Goal: Information Seeking & Learning: Learn about a topic

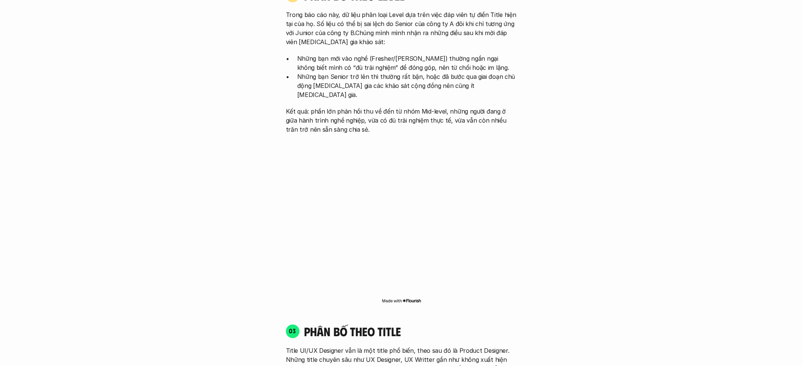
scroll to position [873, 0]
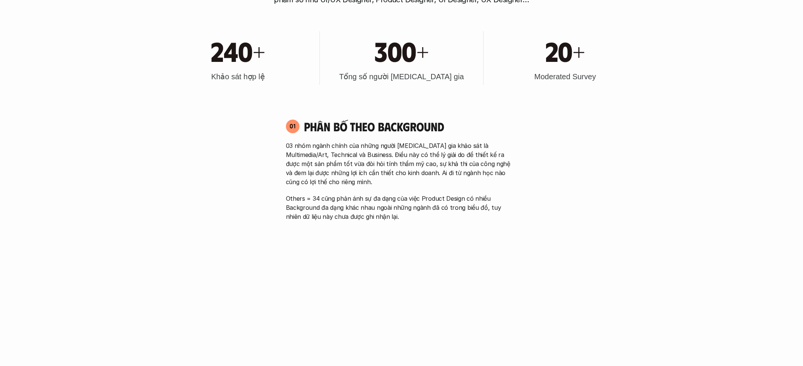
scroll to position [0, 0]
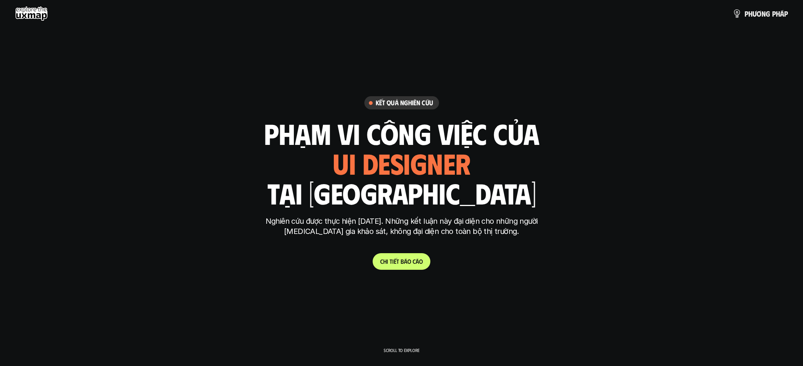
click at [38, 15] on use at bounding box center [31, 13] width 33 height 15
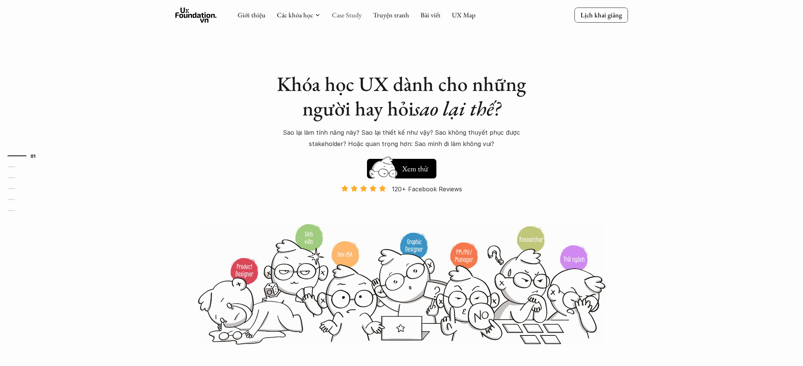
click at [351, 13] on link "Case Study" at bounding box center [347, 15] width 30 height 9
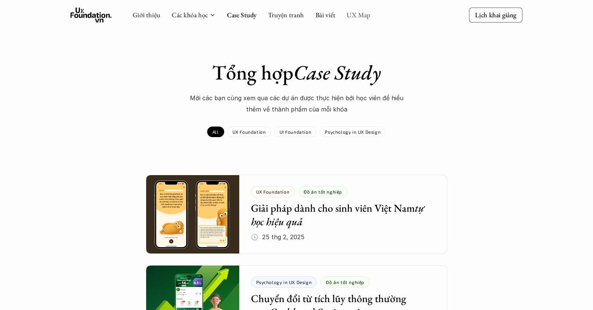
click at [359, 17] on link "UX Map" at bounding box center [359, 15] width 24 height 9
click at [325, 14] on link "Bài viết" at bounding box center [326, 15] width 20 height 9
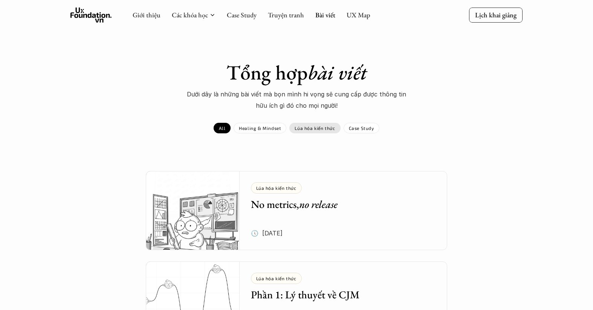
click at [308, 126] on p "Lúa hóa kiến thức" at bounding box center [315, 128] width 40 height 5
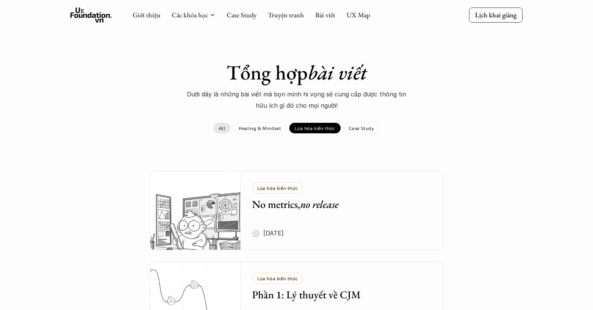
click at [227, 128] on link "All" at bounding box center [222, 128] width 17 height 11
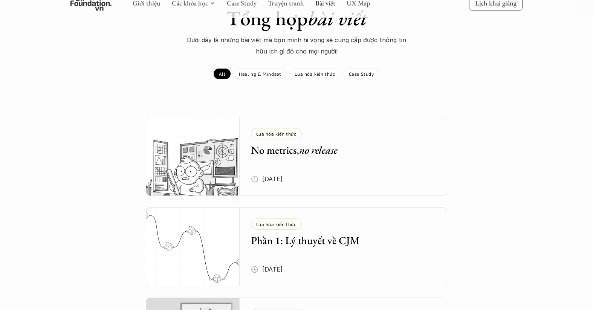
scroll to position [55, 0]
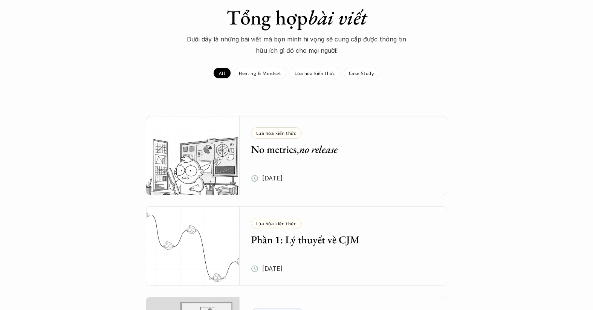
click at [300, 150] on h5 "No metrics, no release" at bounding box center [338, 150] width 174 height 14
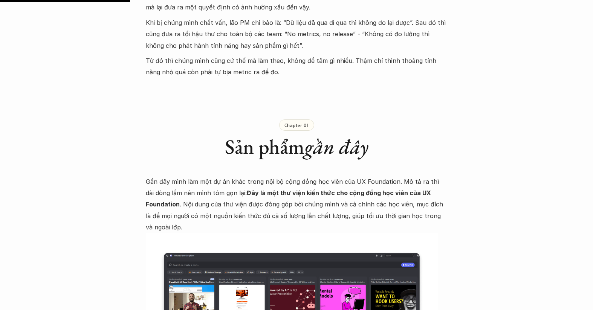
scroll to position [543, 0]
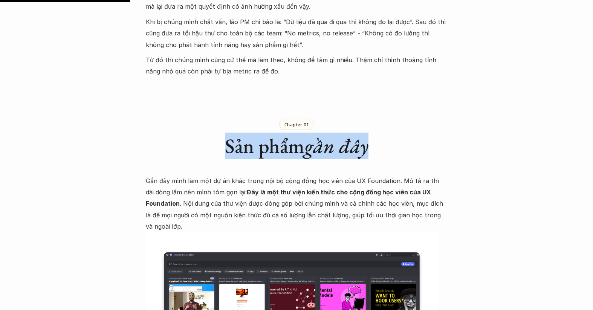
drag, startPoint x: 265, startPoint y: 136, endPoint x: 375, endPoint y: 132, distance: 110.6
click at [374, 134] on h1 "Sản phẩm gần đây" at bounding box center [297, 146] width 302 height 25
click at [399, 137] on h1 "Sản phẩm gần đây" at bounding box center [297, 146] width 302 height 25
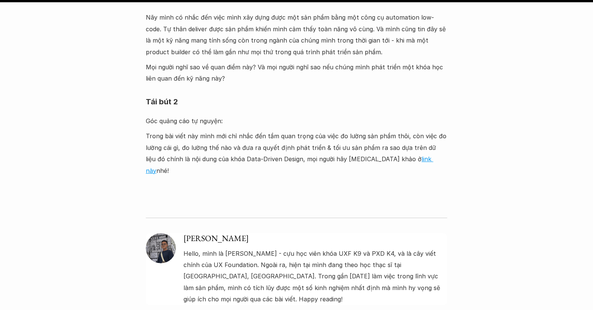
scroll to position [2517, 0]
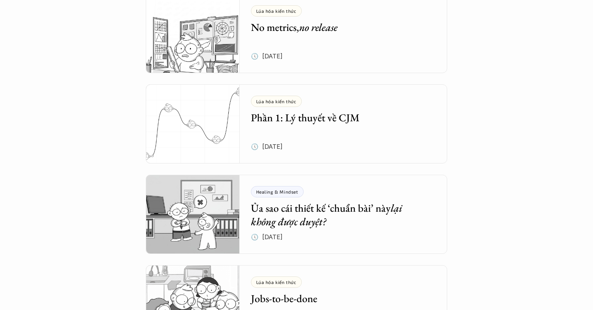
scroll to position [196, 0]
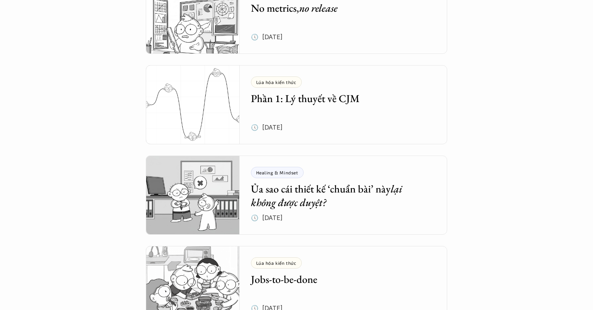
click at [336, 187] on h5 "Ủa sao cái thiết kế ‘chuẩn bài’ này lại không được duyệt?" at bounding box center [338, 196] width 174 height 28
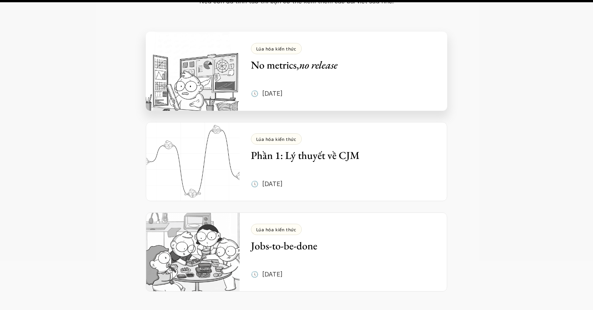
scroll to position [1560, 0]
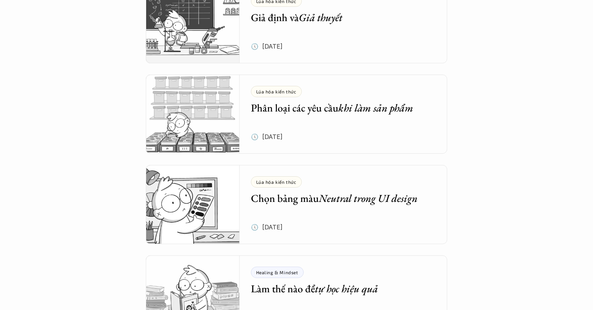
scroll to position [912, 0]
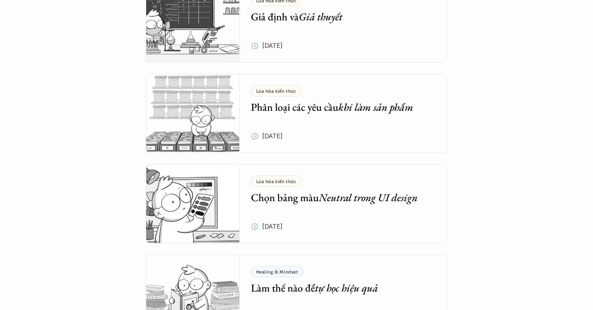
click at [325, 198] on em "Neutral trong UI design" at bounding box center [368, 198] width 99 height 14
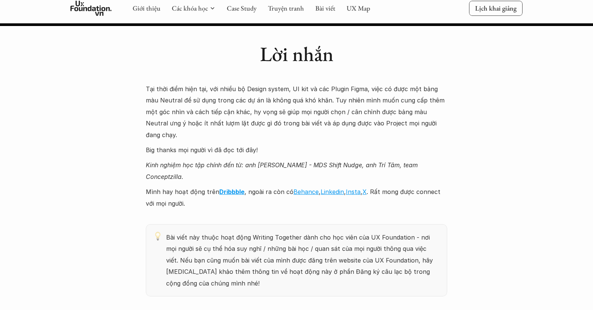
scroll to position [7807, 0]
